Goal: Find specific page/section: Find specific page/section

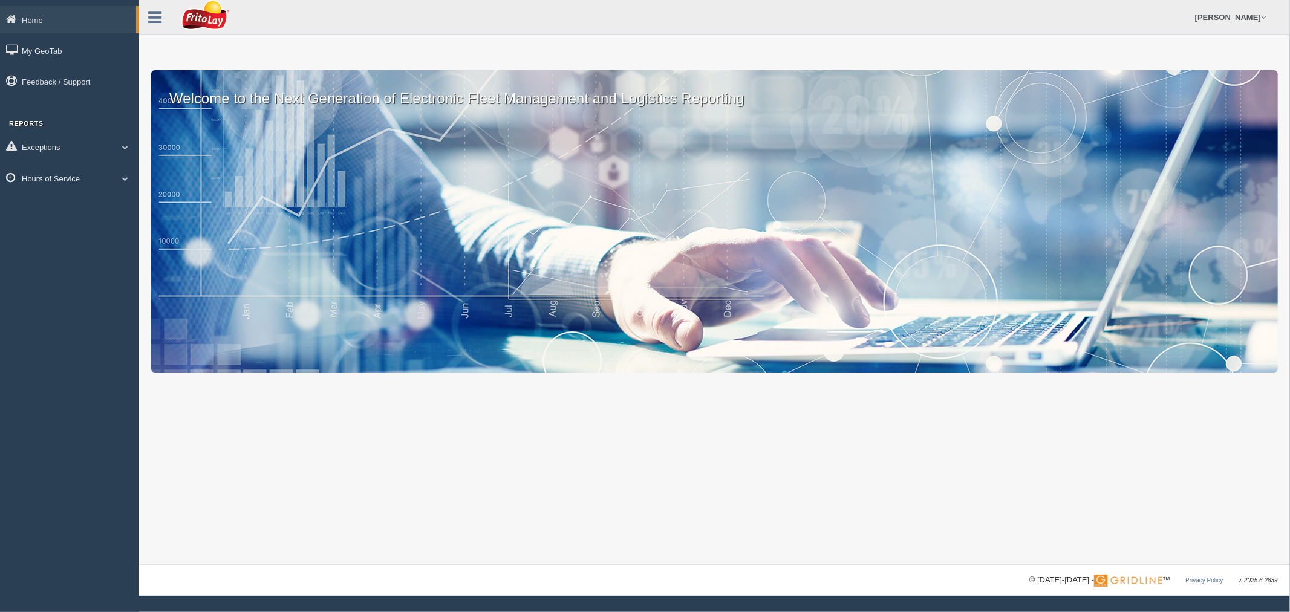
click at [73, 182] on link "Hours of Service" at bounding box center [69, 177] width 139 height 27
click at [64, 203] on link "HOS Explanation Reports" at bounding box center [79, 206] width 114 height 22
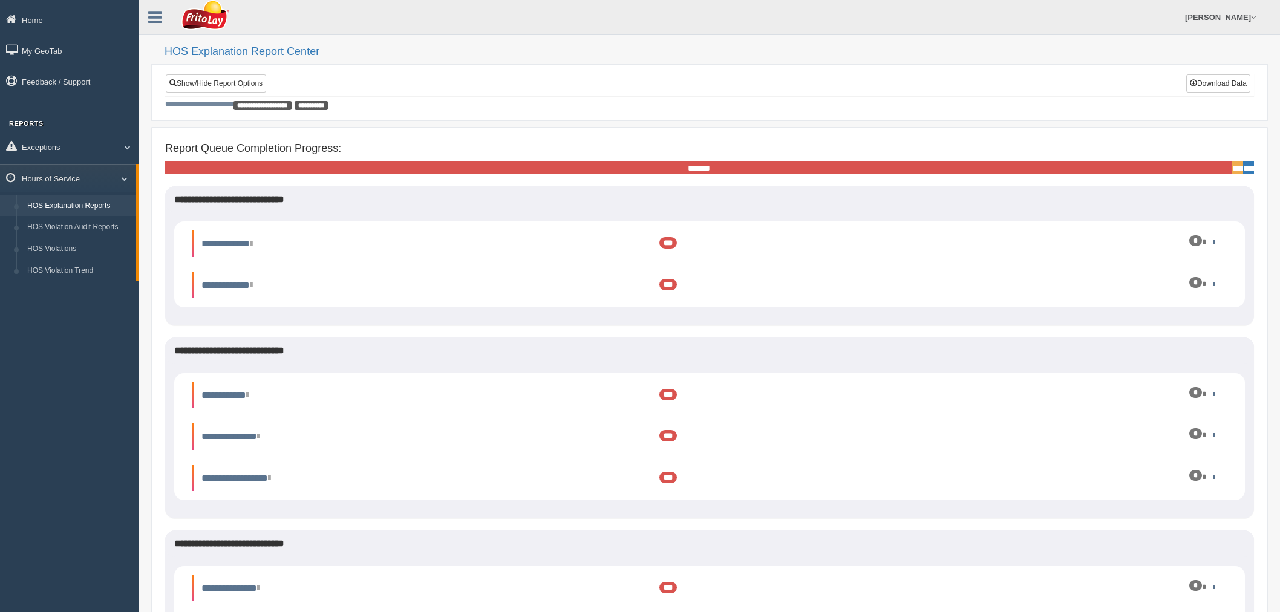
click at [226, 82] on link "Show/Hide Report Options" at bounding box center [216, 83] width 100 height 18
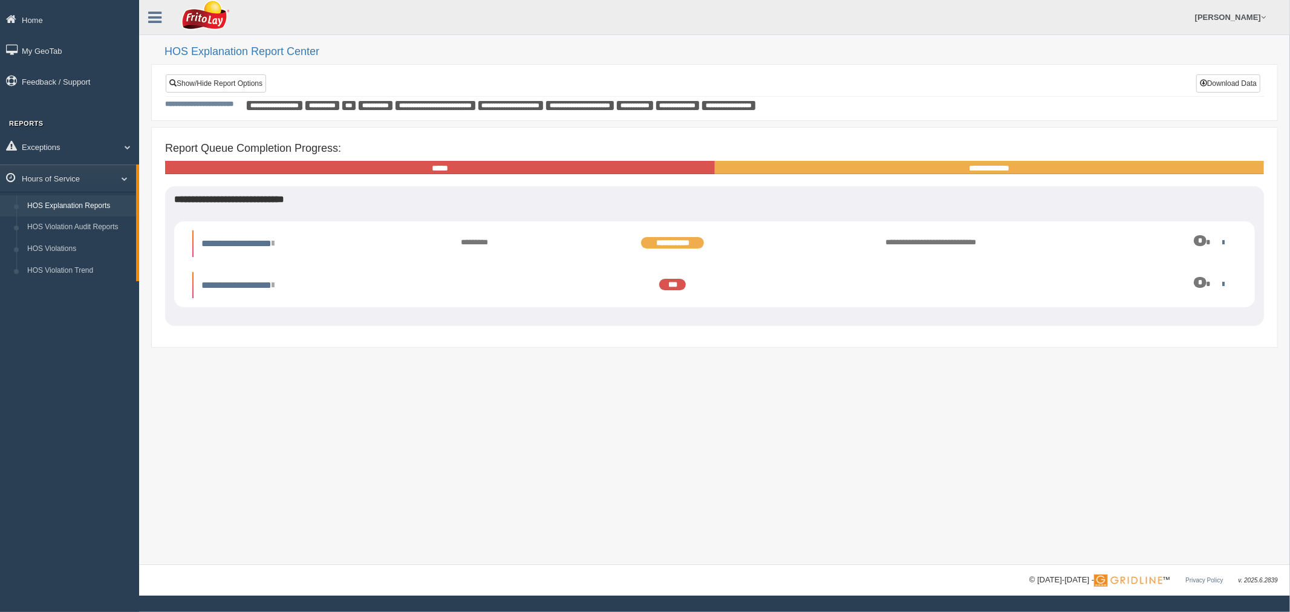
click at [1058, 74] on div "**********" at bounding box center [715, 84] width 1098 height 21
